Goal: Check status: Check status

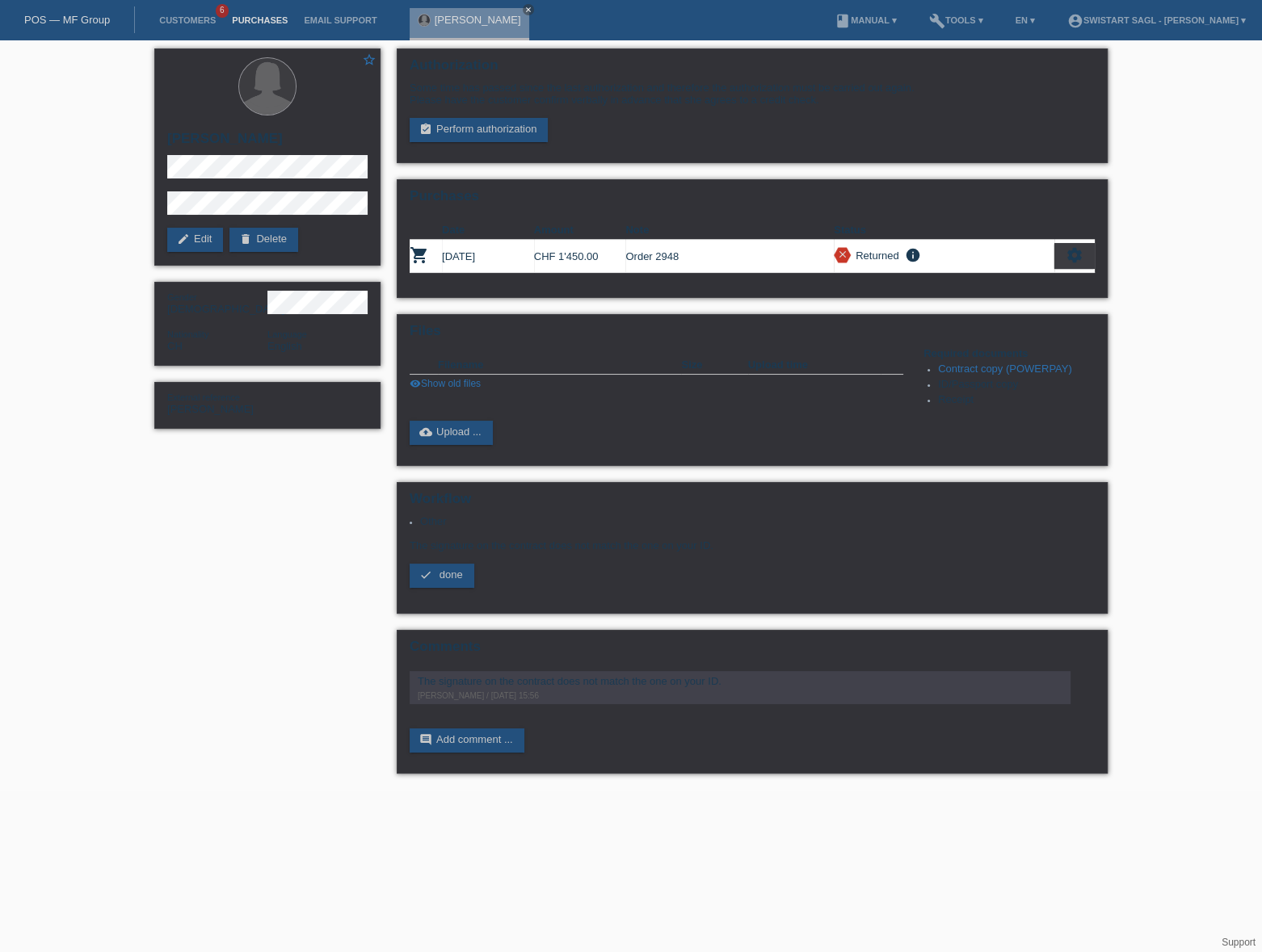
click at [243, 20] on link "Purchases" at bounding box center [260, 20] width 71 height 9
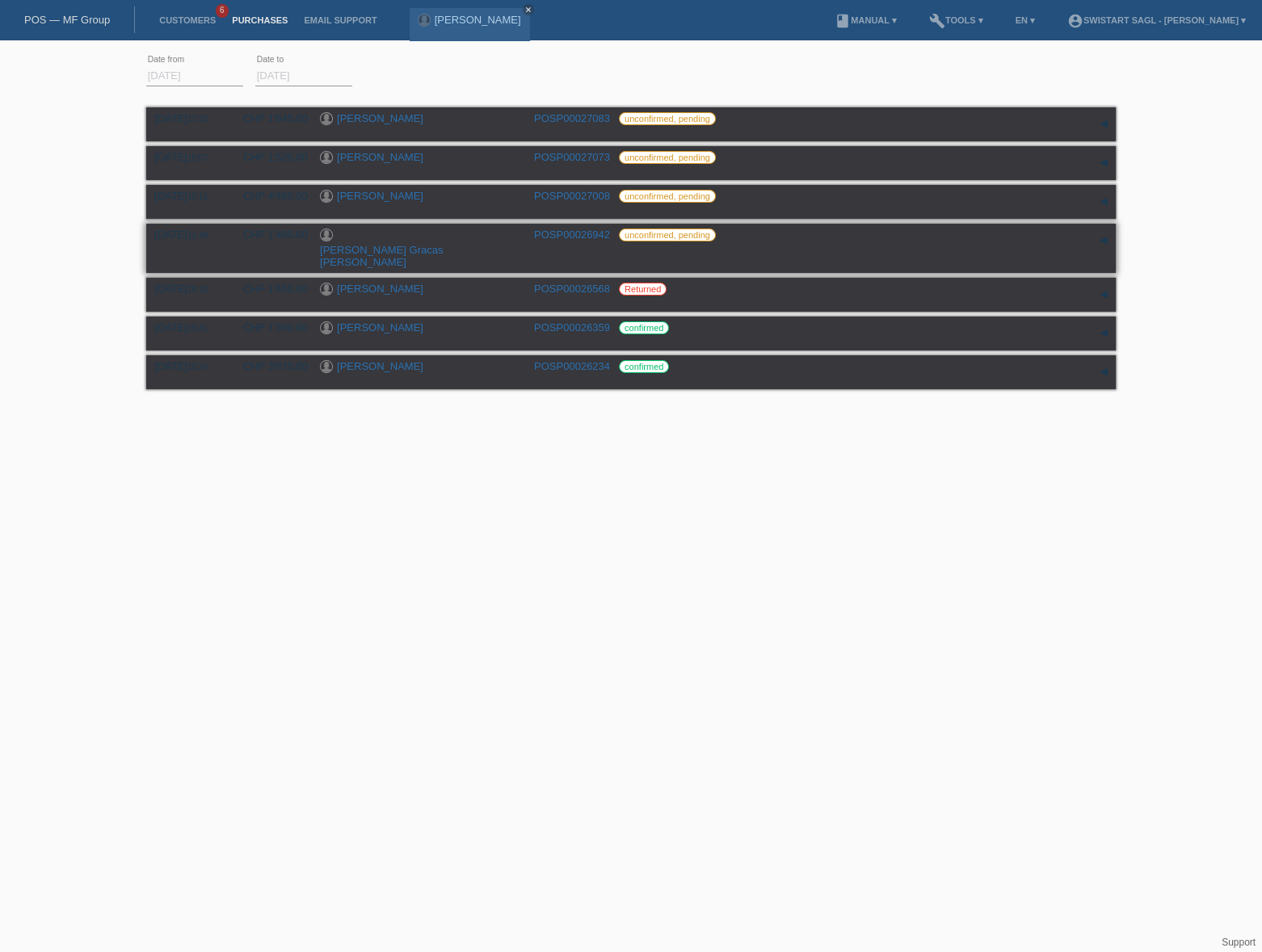
click at [371, 244] on link "[PERSON_NAME] Gracas [PERSON_NAME]" at bounding box center [381, 256] width 123 height 24
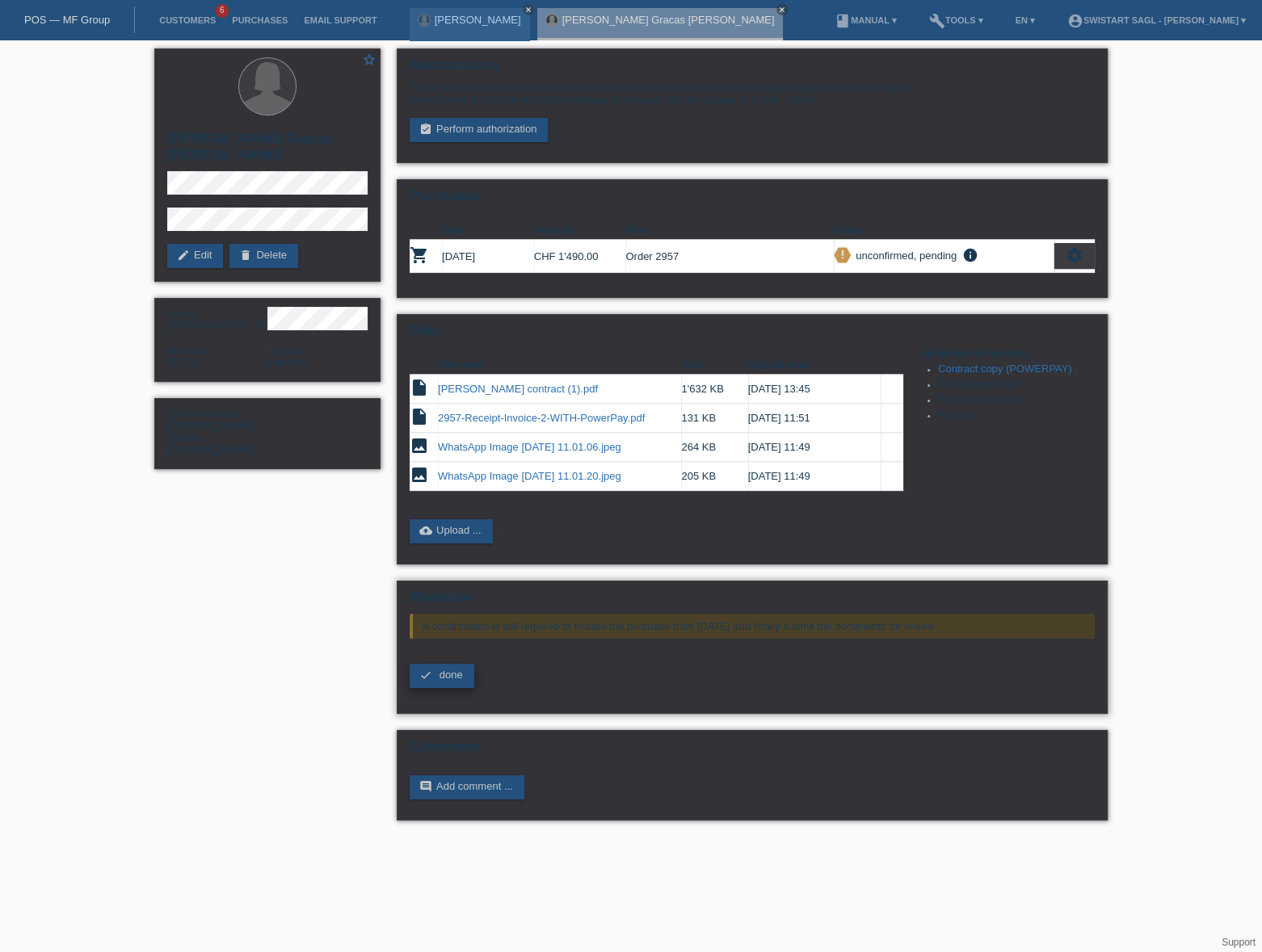
click at [455, 669] on span "done" at bounding box center [451, 675] width 24 height 12
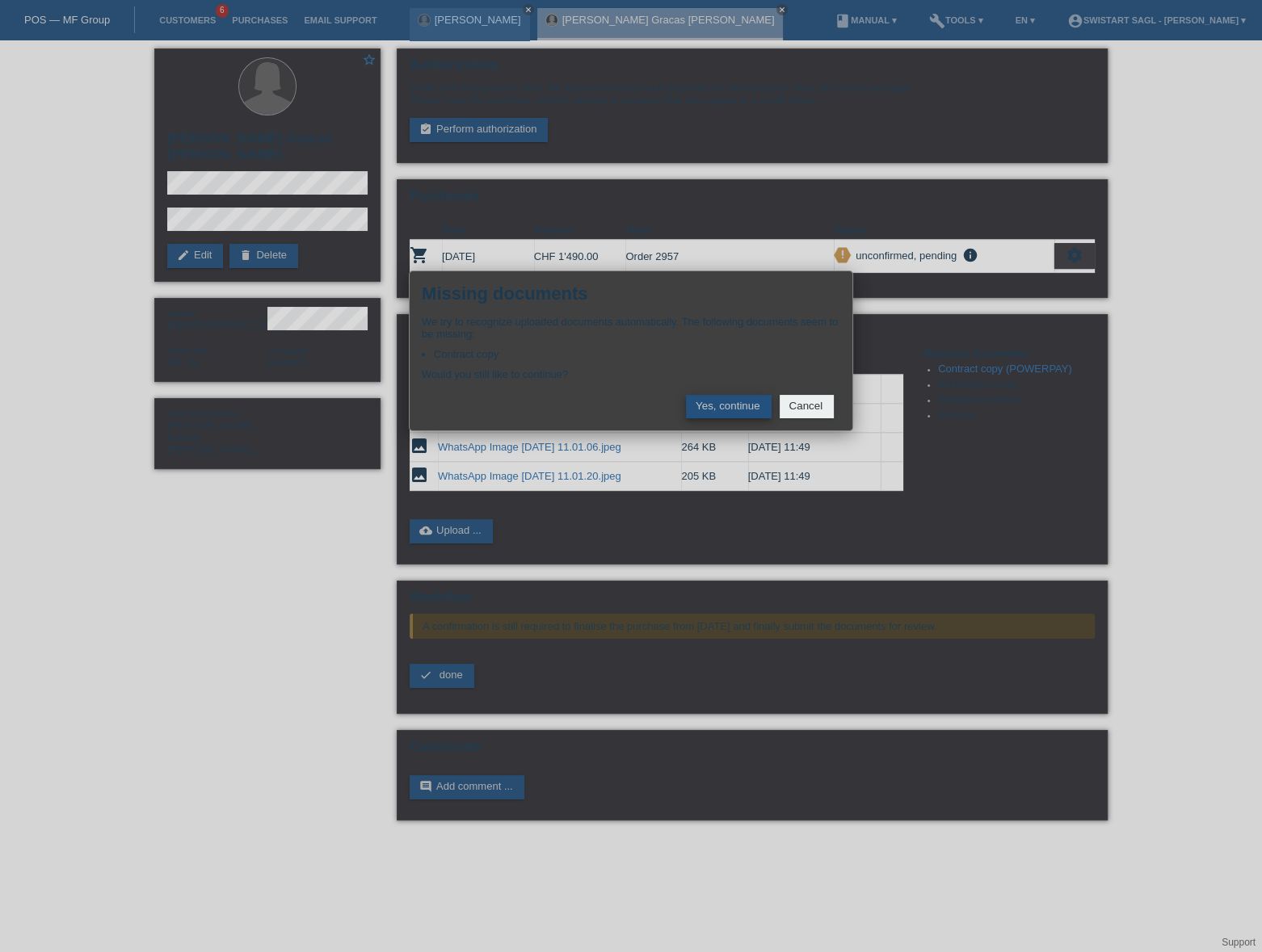
click at [749, 405] on button "Yes, continue" at bounding box center [728, 407] width 86 height 24
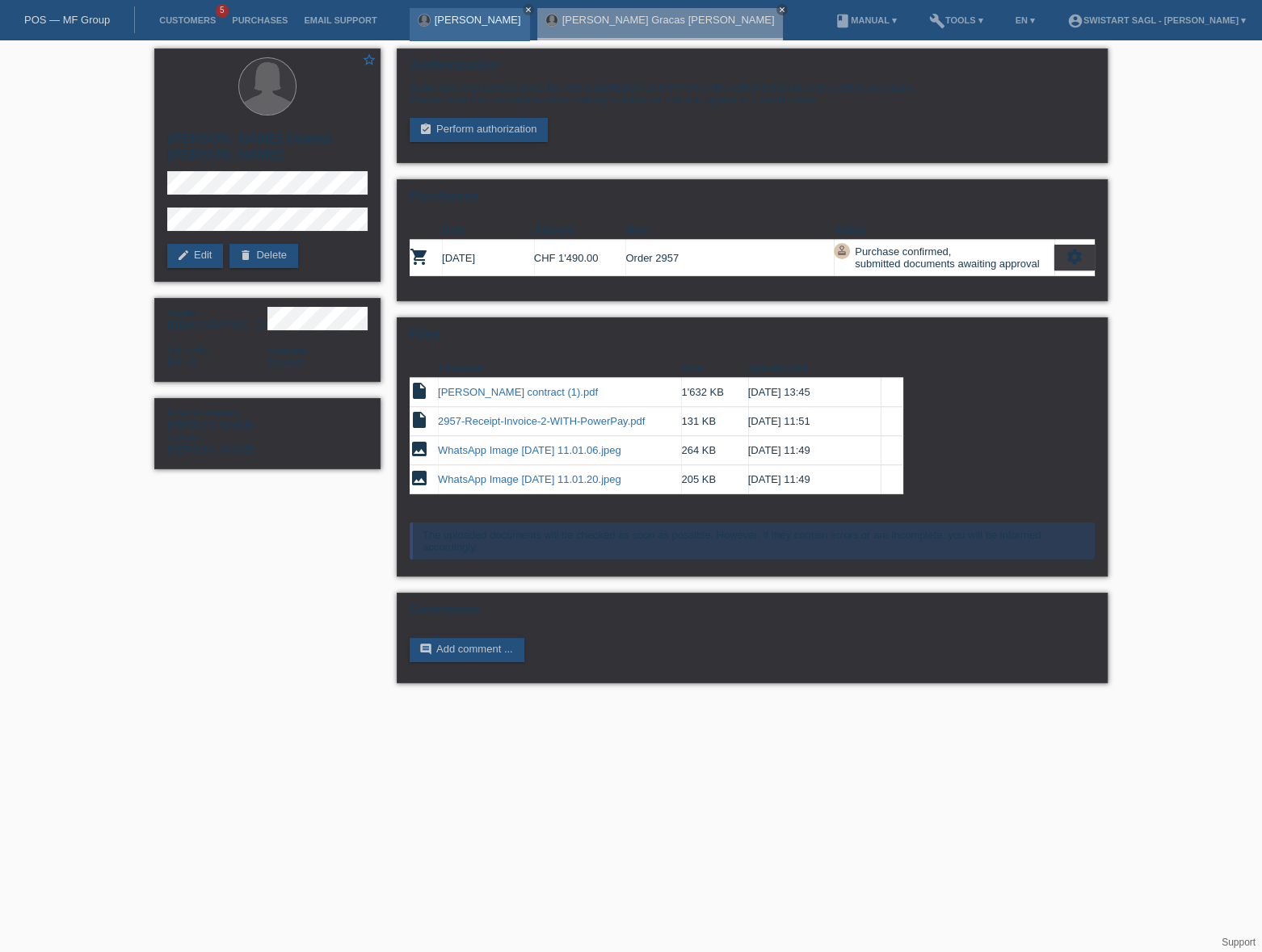
click at [465, 24] on link "[PERSON_NAME]" at bounding box center [478, 20] width 87 height 12
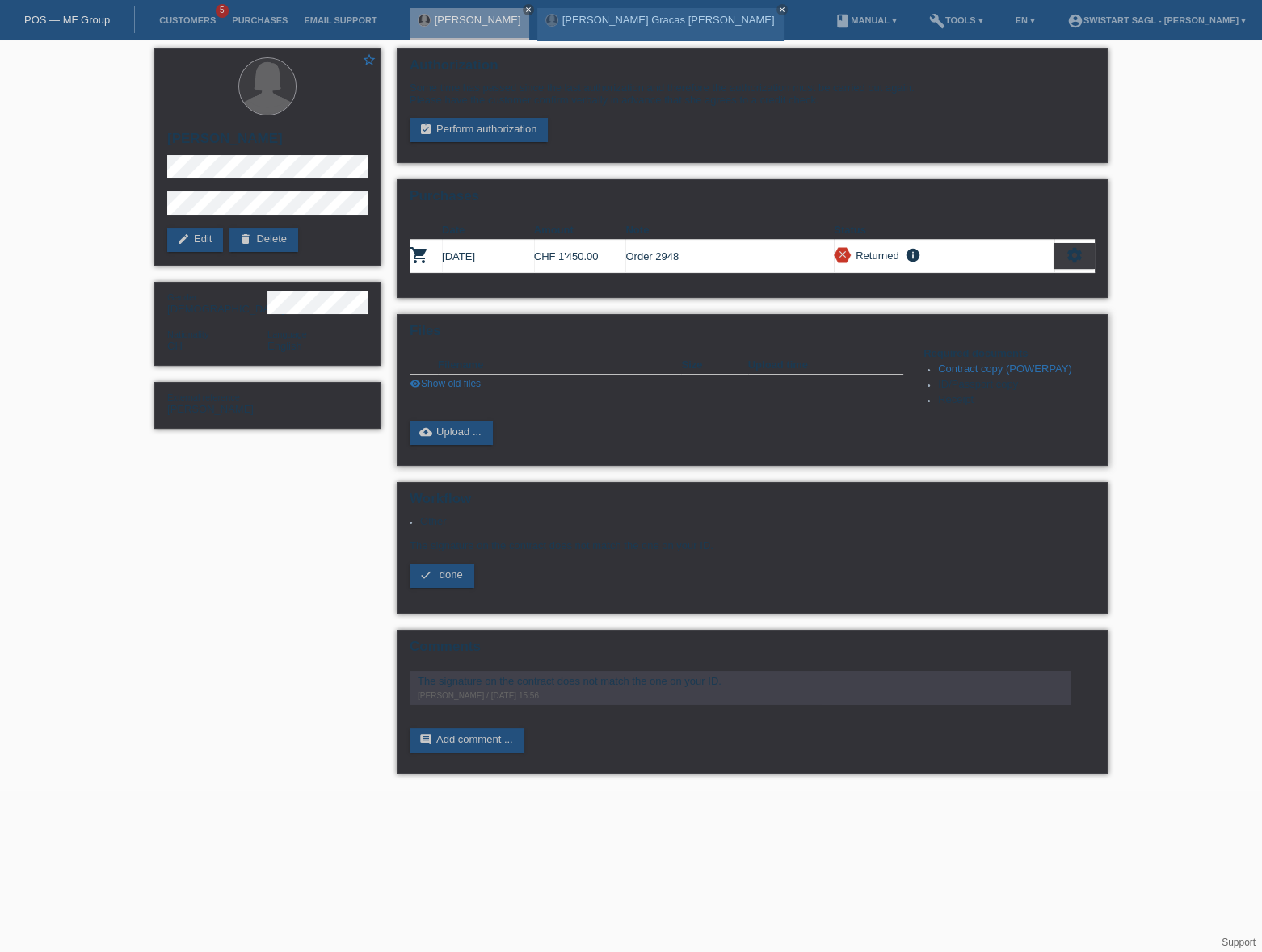
click at [998, 367] on link "Contract copy (POWERPAY)" at bounding box center [1005, 368] width 134 height 12
